Goal: Information Seeking & Learning: Learn about a topic

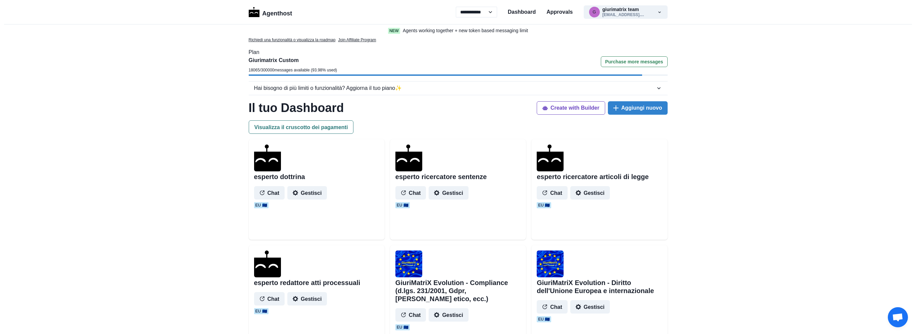
select select "**"
click at [444, 32] on p "Agents working together + new token based messaging limit" at bounding box center [465, 30] width 125 height 7
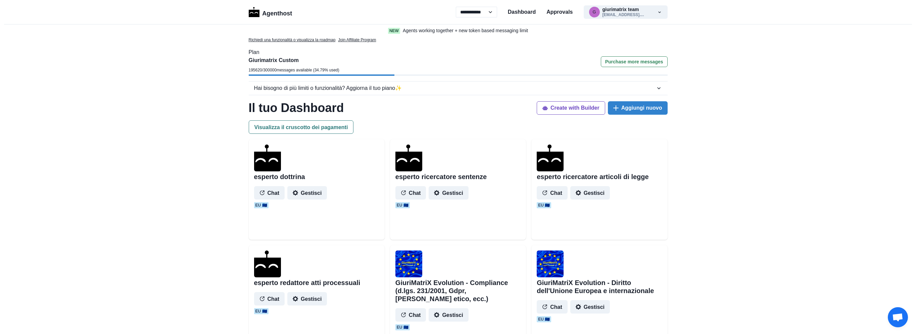
select select "**"
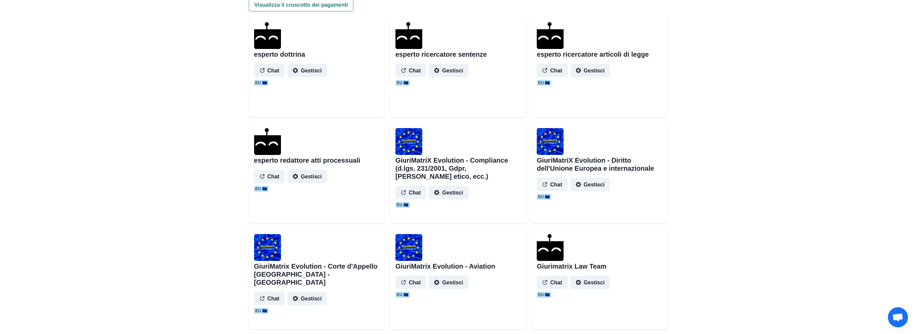
scroll to position [112, 0]
